Goal: Task Accomplishment & Management: Use online tool/utility

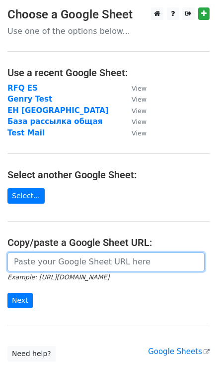
drag, startPoint x: 56, startPoint y: 263, endPoint x: 187, endPoint y: 250, distance: 132.0
click at [56, 263] on input "url" at bounding box center [106, 261] width 198 height 19
paste input "https://docs.google.com/spreadsheets/d/1K0Ovtle9jMEdZTq2u29ssk4eeHw74i48FK0nlGu…"
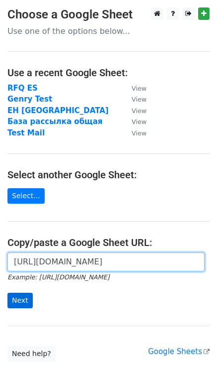
type input "https://docs.google.com/spreadsheets/d/1K0Ovtle9jMEdZTq2u29ssk4eeHw74i48FK0nlGu…"
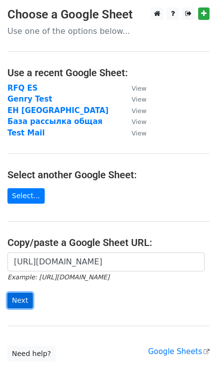
click at [19, 303] on input "Next" at bounding box center [19, 300] width 25 height 15
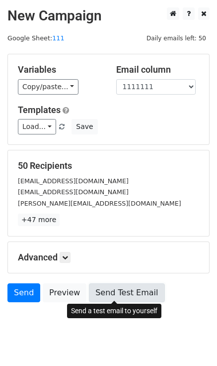
click at [124, 294] on link "Send Test Email" at bounding box center [127, 292] width 76 height 19
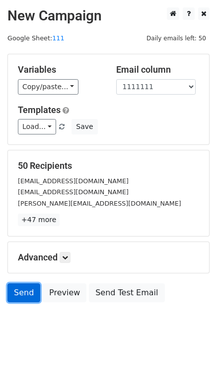
click at [18, 292] on link "Send" at bounding box center [23, 292] width 33 height 19
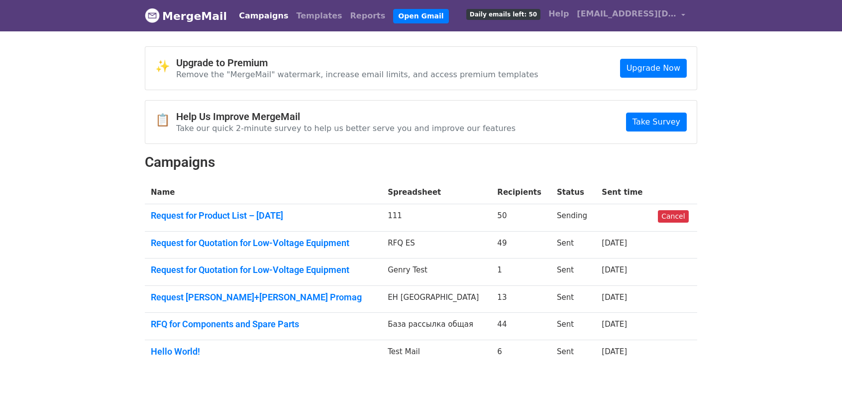
click at [301, 207] on td "Request for Product List – October 2025" at bounding box center [263, 217] width 237 height 27
click at [292, 219] on td "Request for Product List – October 2025" at bounding box center [263, 217] width 237 height 27
click at [295, 214] on link "Request for Product List – October 2025" at bounding box center [263, 215] width 225 height 11
